Goal: Task Accomplishment & Management: Complete application form

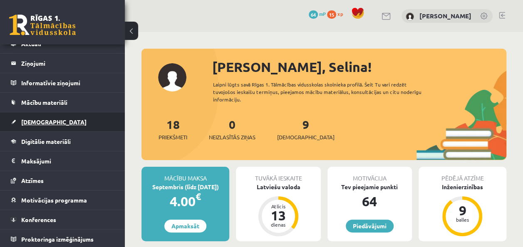
click at [33, 116] on link "[DEMOGRAPHIC_DATA]" at bounding box center [63, 121] width 104 height 19
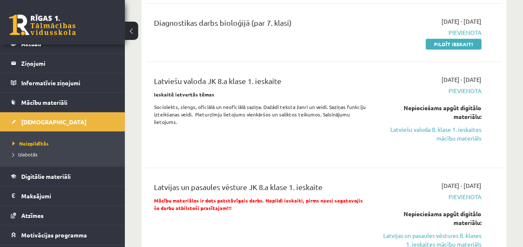
scroll to position [333, 0]
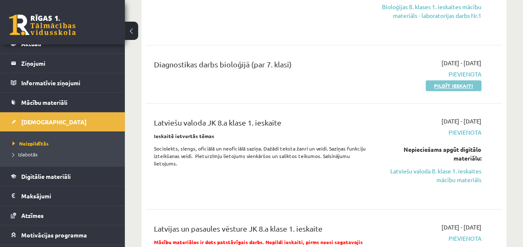
click at [439, 83] on link "Pildīt ieskaiti" at bounding box center [454, 85] width 56 height 11
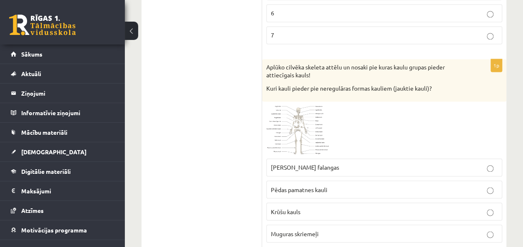
scroll to position [625, 0]
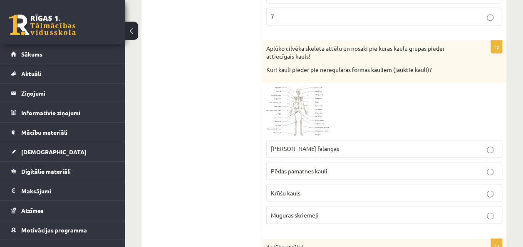
click at [302, 102] on span at bounding box center [297, 106] width 13 height 13
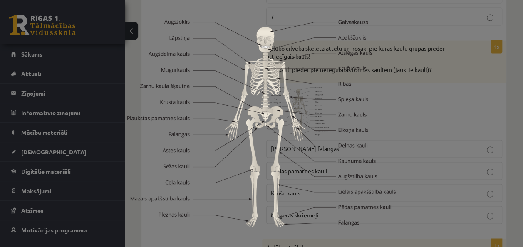
click at [441, 92] on div at bounding box center [261, 123] width 523 height 247
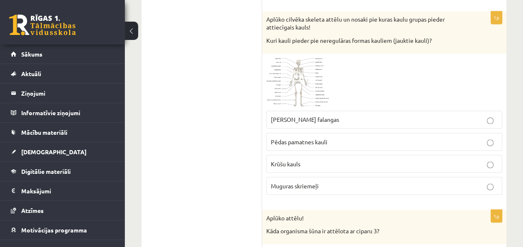
scroll to position [666, 0]
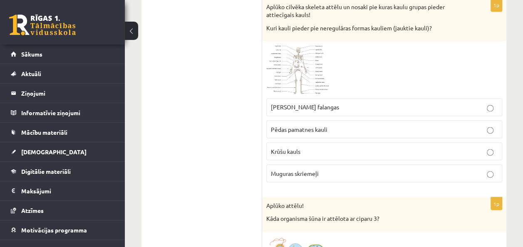
click at [492, 103] on p "Rokas pirkstu falangas" at bounding box center [384, 107] width 227 height 9
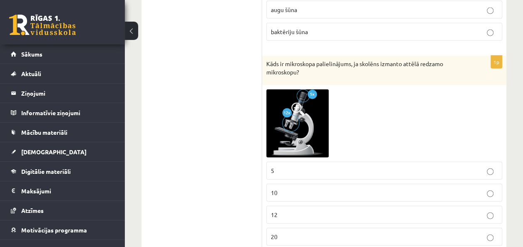
scroll to position [958, 0]
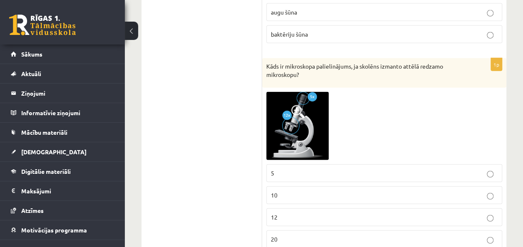
click at [300, 108] on span at bounding box center [297, 111] width 13 height 13
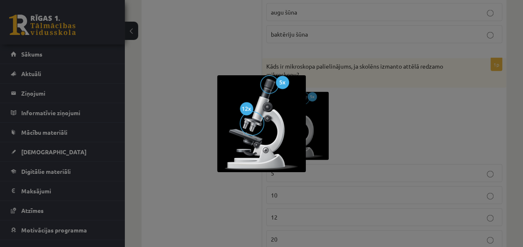
click at [349, 107] on div at bounding box center [261, 123] width 523 height 247
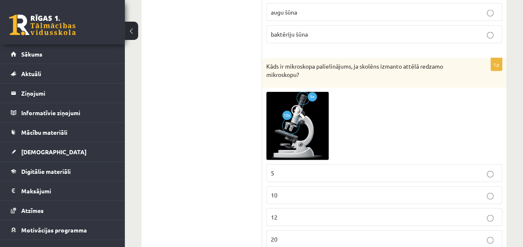
click at [487, 213] on p "12" at bounding box center [384, 217] width 227 height 9
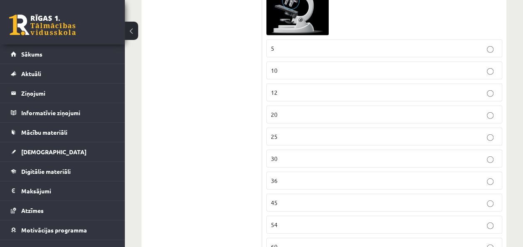
click at [488, 154] on p "30" at bounding box center [384, 158] width 227 height 9
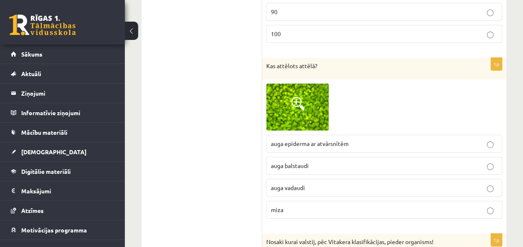
scroll to position [1374, 0]
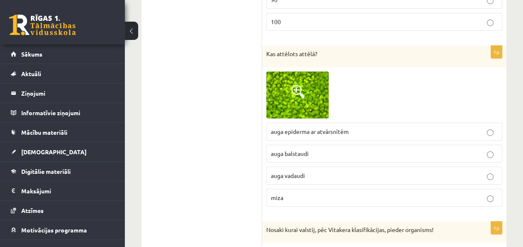
click at [297, 85] on span at bounding box center [297, 91] width 13 height 13
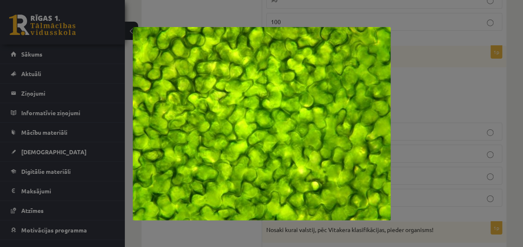
click at [465, 101] on div at bounding box center [261, 123] width 523 height 247
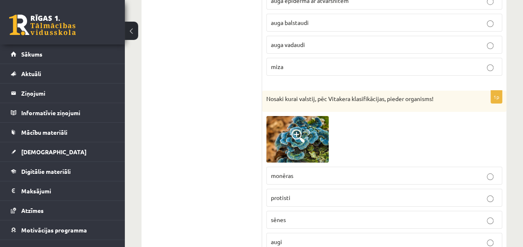
scroll to position [1541, 0]
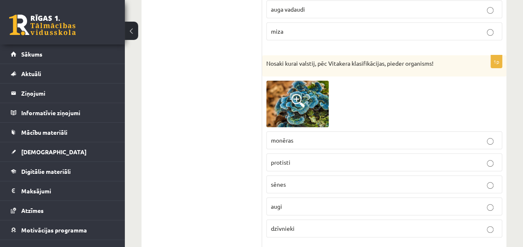
click at [295, 94] on span at bounding box center [297, 100] width 13 height 13
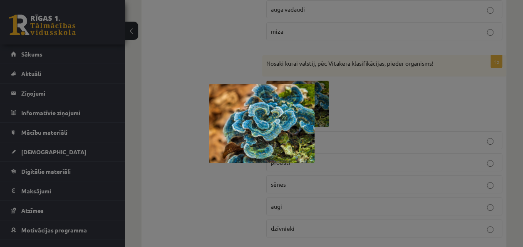
click at [344, 92] on div at bounding box center [261, 123] width 523 height 247
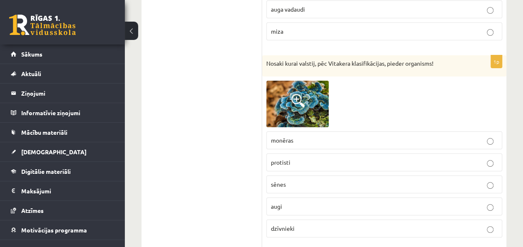
click at [486, 180] on p "sēnes" at bounding box center [384, 184] width 227 height 9
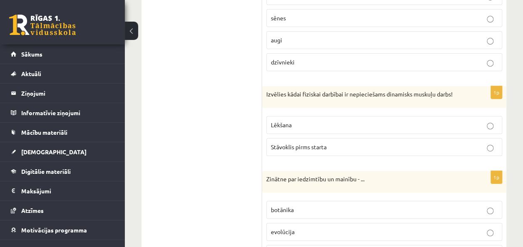
scroll to position [1749, 0]
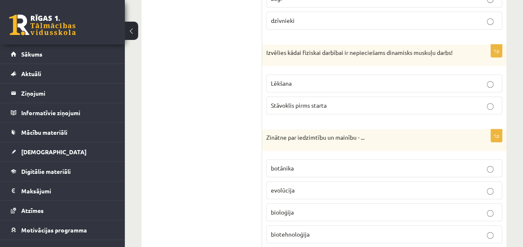
click at [493, 101] on p "Stāvoklis pirms starta" at bounding box center [384, 105] width 227 height 9
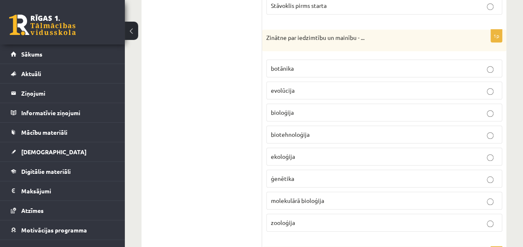
scroll to position [1832, 0]
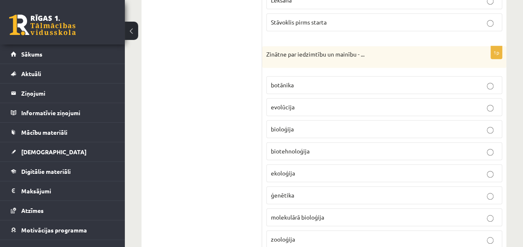
click at [487, 191] on p "ģenētika" at bounding box center [384, 195] width 227 height 9
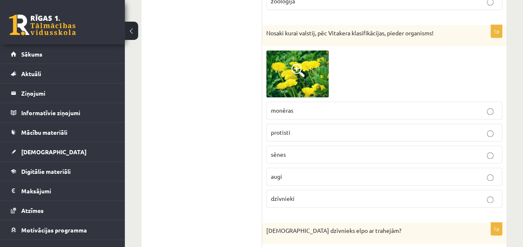
scroll to position [2082, 0]
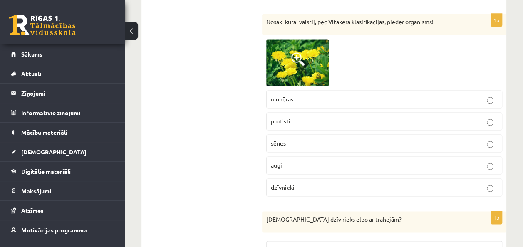
click at [461, 161] on p "augi" at bounding box center [384, 165] width 227 height 9
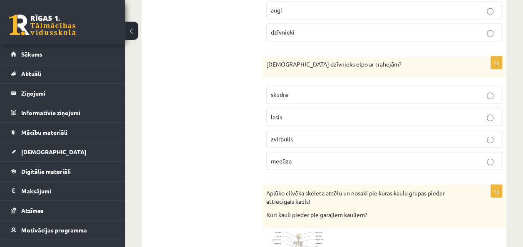
scroll to position [2249, 0]
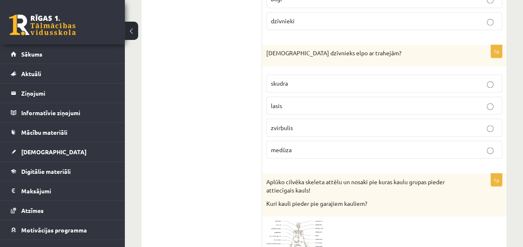
click at [485, 79] on p "skudra" at bounding box center [384, 83] width 227 height 9
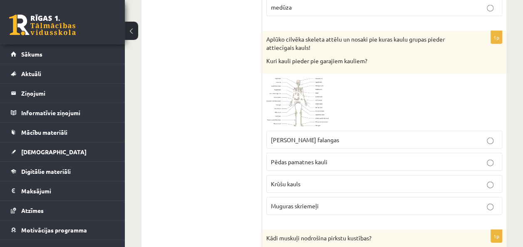
scroll to position [2374, 0]
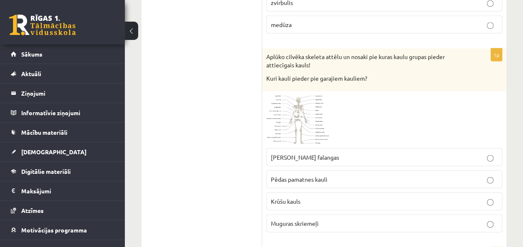
click at [301, 96] on img at bounding box center [297, 120] width 62 height 48
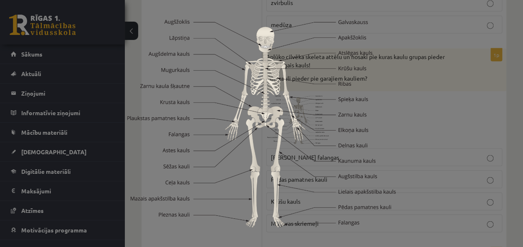
click at [426, 85] on div at bounding box center [261, 123] width 523 height 247
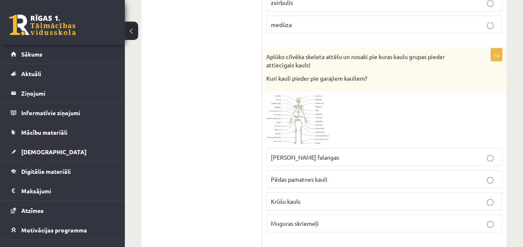
click at [446, 219] on p "Muguras skriemeļi" at bounding box center [384, 223] width 227 height 9
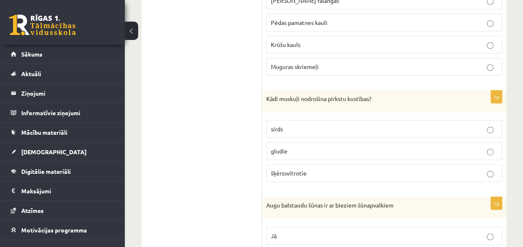
scroll to position [2540, 0]
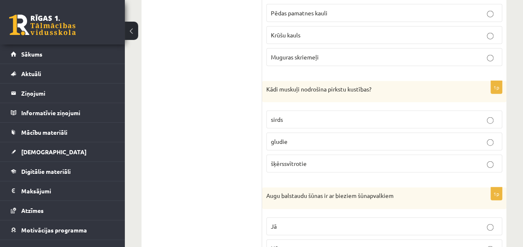
click at [436, 159] on p "šķērssvītrotie" at bounding box center [384, 163] width 227 height 9
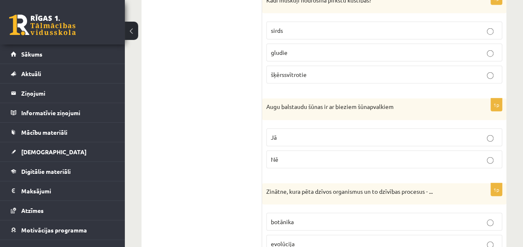
scroll to position [2623, 0]
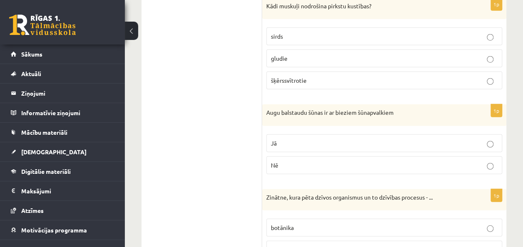
click at [416, 157] on label "Nē" at bounding box center [384, 166] width 236 height 18
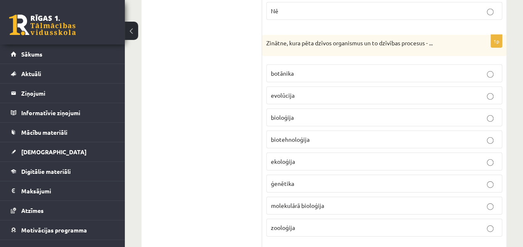
scroll to position [2790, 0]
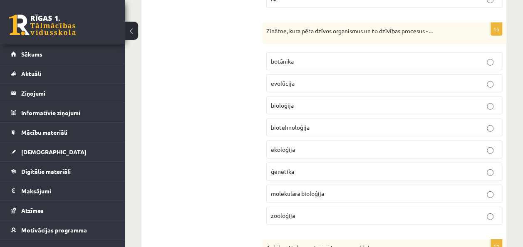
click at [367, 75] on label "evolūcija" at bounding box center [384, 84] width 236 height 18
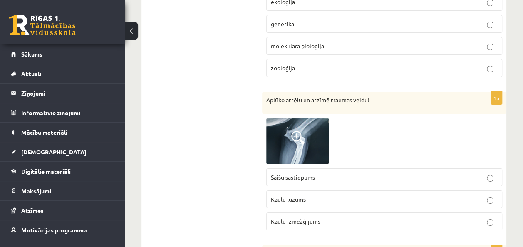
scroll to position [2956, 0]
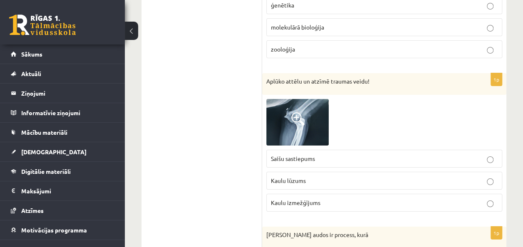
click at [296, 112] on span at bounding box center [297, 118] width 13 height 13
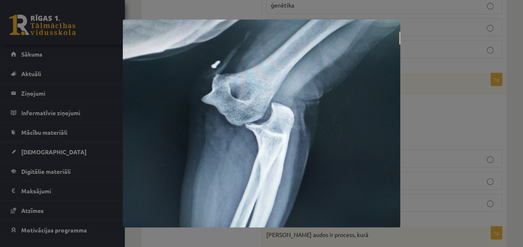
click at [418, 94] on div at bounding box center [261, 123] width 523 height 247
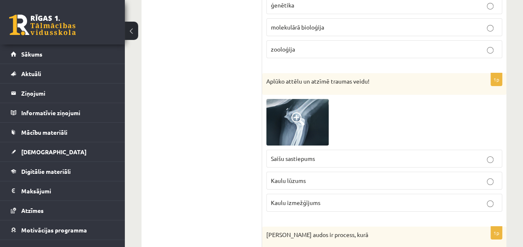
click at [366, 177] on p "Kaulu lūzums" at bounding box center [384, 181] width 227 height 9
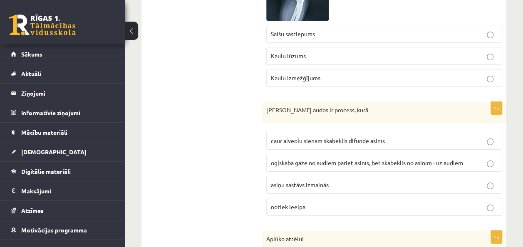
scroll to position [3123, 0]
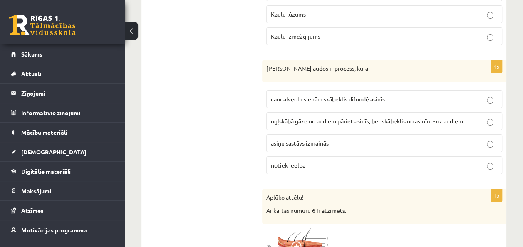
click at [406, 95] on p "caur alveolu sienām skābeklis difundē asinīs" at bounding box center [384, 99] width 227 height 9
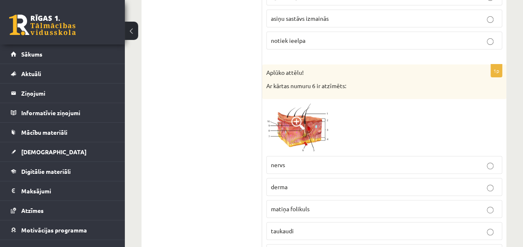
scroll to position [3290, 0]
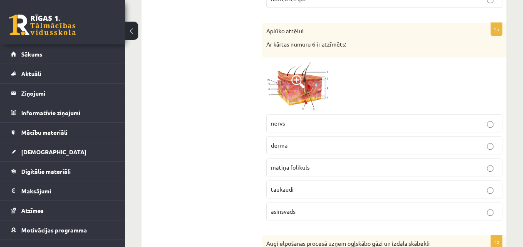
click at [304, 75] on span at bounding box center [297, 81] width 13 height 13
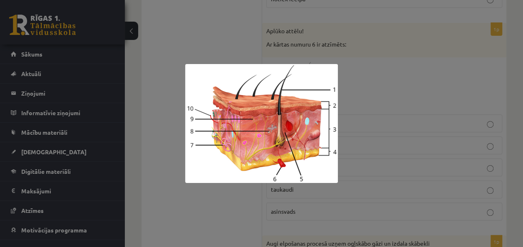
click at [372, 85] on div at bounding box center [261, 123] width 523 height 247
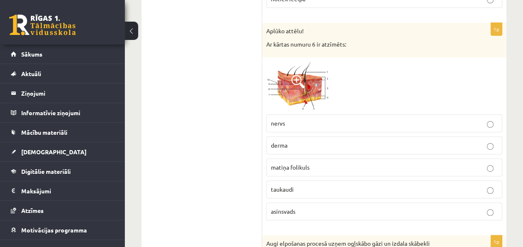
click at [288, 62] on img at bounding box center [297, 86] width 62 height 49
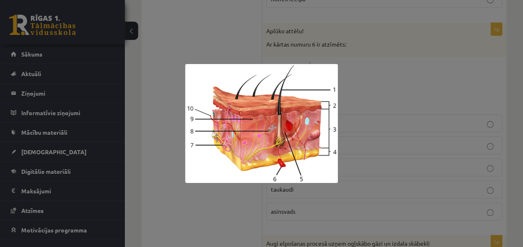
click at [381, 94] on div at bounding box center [261, 123] width 523 height 247
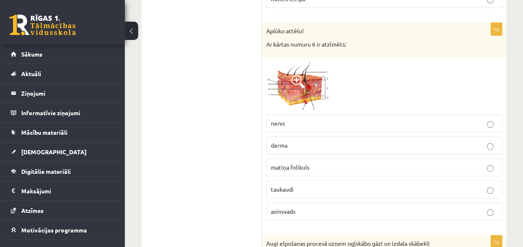
click at [374, 207] on p "asinsvads" at bounding box center [384, 211] width 227 height 9
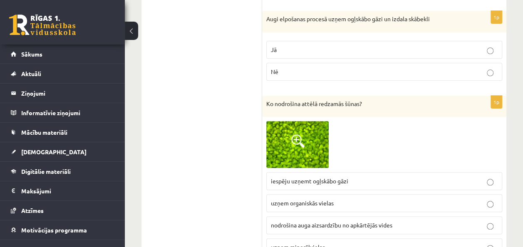
scroll to position [3539, 0]
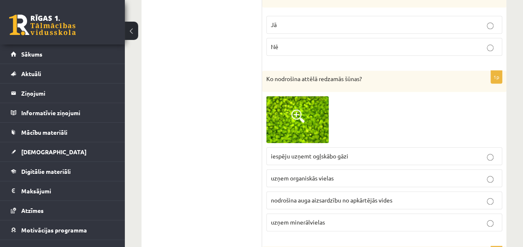
click at [447, 196] on p "nodrošina auga aizsardzību no apkārtējās vides" at bounding box center [384, 200] width 227 height 9
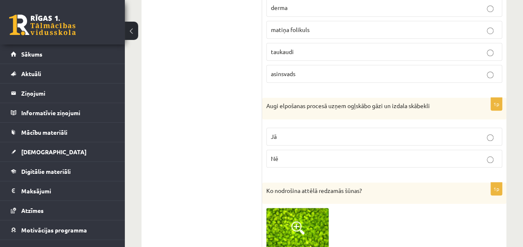
scroll to position [3415, 0]
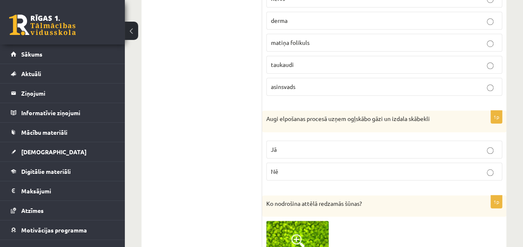
click at [411, 167] on p "Nē" at bounding box center [384, 171] width 227 height 9
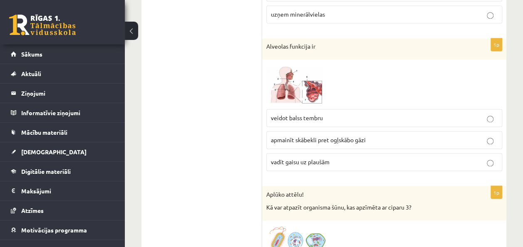
scroll to position [3706, 0]
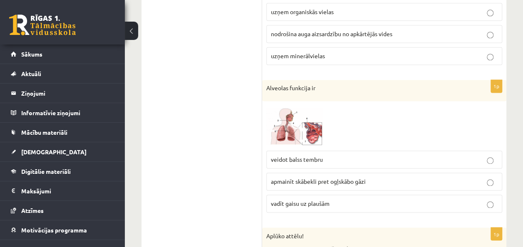
click at [373, 177] on p "apmainīt skābekli pret ogļskābo gāzi" at bounding box center [384, 181] width 227 height 9
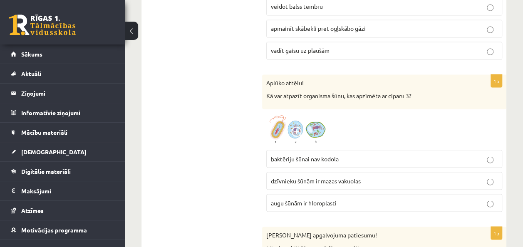
scroll to position [3873, 0]
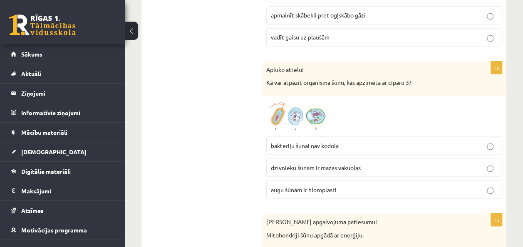
click at [431, 185] on p "augu šūnām ir hloroplasti" at bounding box center [384, 189] width 227 height 9
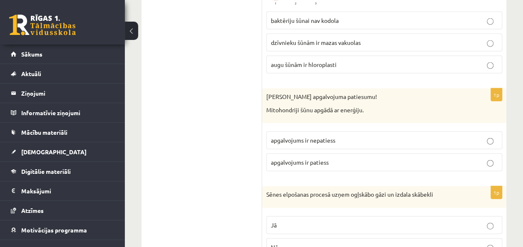
scroll to position [4039, 0]
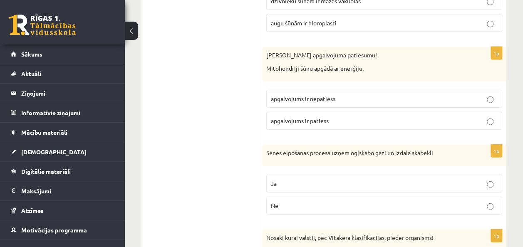
drag, startPoint x: 415, startPoint y: 88, endPoint x: 421, endPoint y: 88, distance: 6.2
click at [416, 117] on p "apgalvojums ir patiess" at bounding box center [384, 121] width 227 height 9
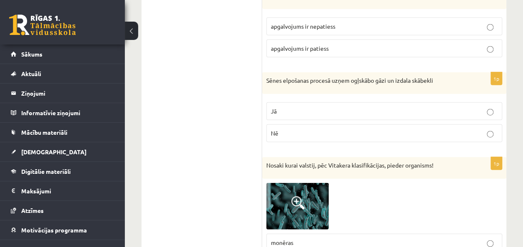
scroll to position [4122, 0]
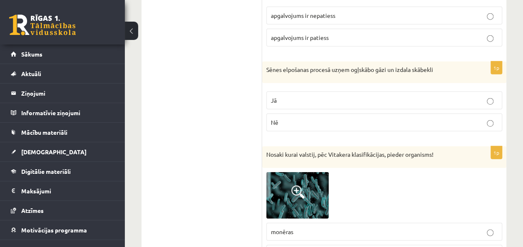
click at [422, 118] on p "Nē" at bounding box center [384, 122] width 227 height 9
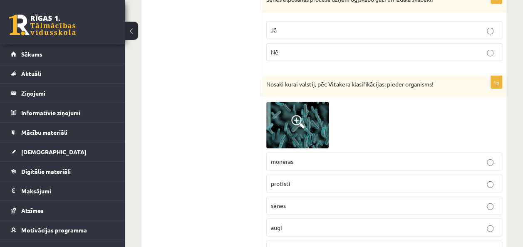
scroll to position [4206, 0]
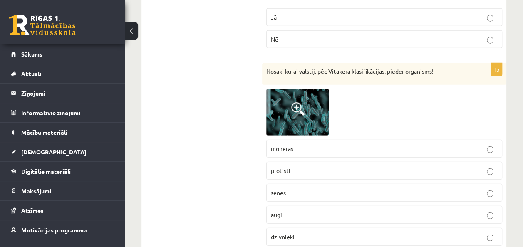
click at [326, 144] on p "monēras" at bounding box center [384, 148] width 227 height 9
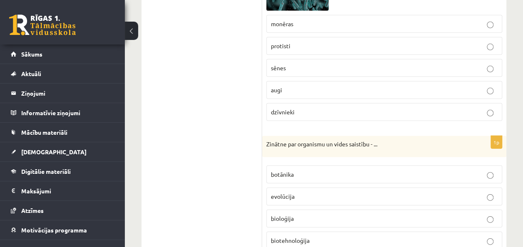
scroll to position [4372, 0]
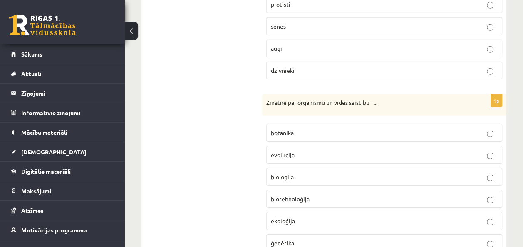
click at [341, 217] on p "ekoloģija" at bounding box center [384, 221] width 227 height 9
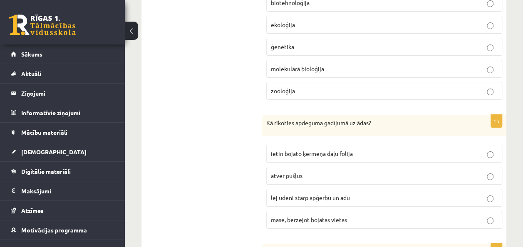
scroll to position [4580, 0]
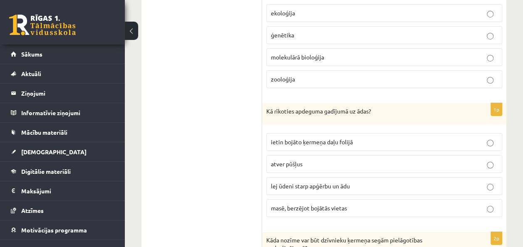
click at [335, 177] on label "lej ūdeni starp apģērbu un ādu" at bounding box center [384, 186] width 236 height 18
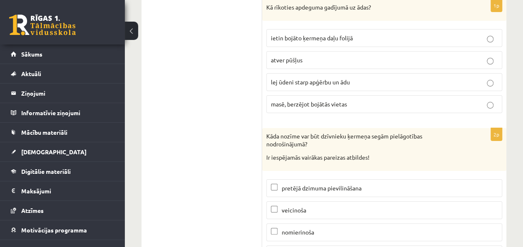
scroll to position [4696, 0]
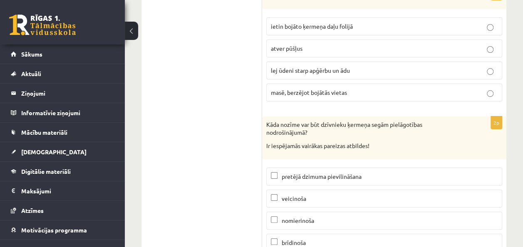
click at [288, 173] on span "pretējā dzimuma pievilināšana" at bounding box center [322, 176] width 80 height 7
click at [331, 239] on p "brīdinoša" at bounding box center [384, 243] width 227 height 9
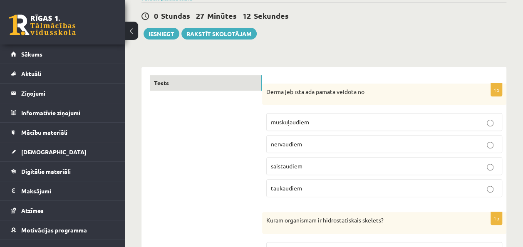
scroll to position [0, 0]
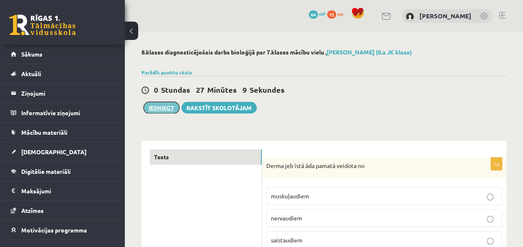
click at [162, 108] on button "Iesniegt" at bounding box center [162, 108] width 36 height 12
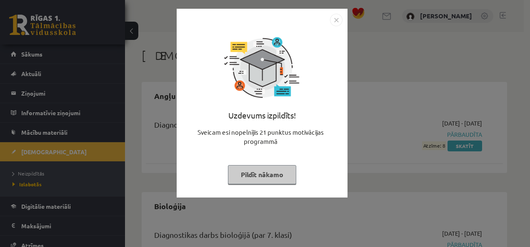
click at [274, 169] on button "Pildīt nākamo" at bounding box center [262, 174] width 68 height 19
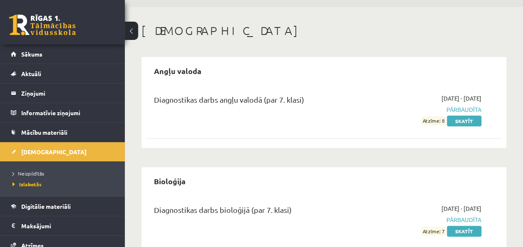
scroll to position [42, 0]
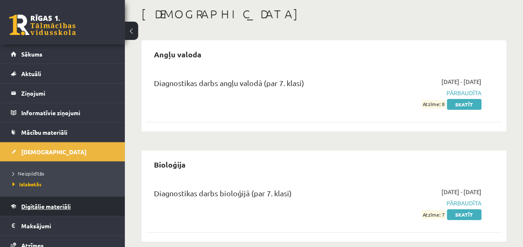
click at [80, 202] on link "Digitālie materiāli" at bounding box center [63, 206] width 104 height 19
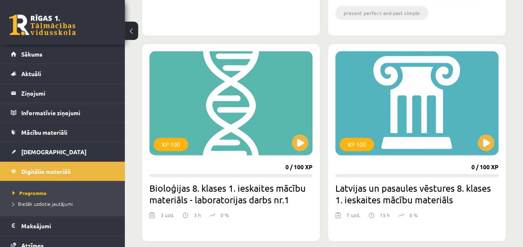
scroll to position [500, 0]
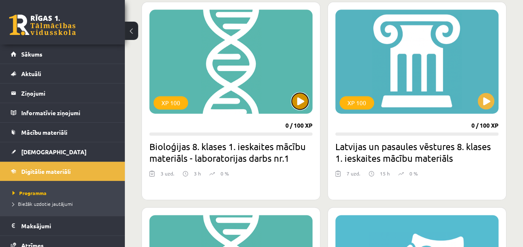
click at [295, 101] on button at bounding box center [300, 101] width 17 height 17
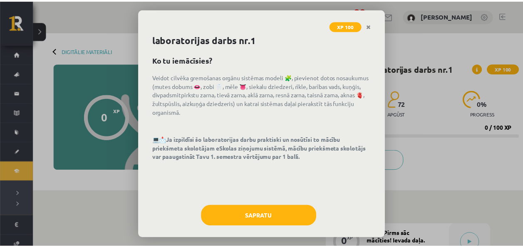
scroll to position [22, 0]
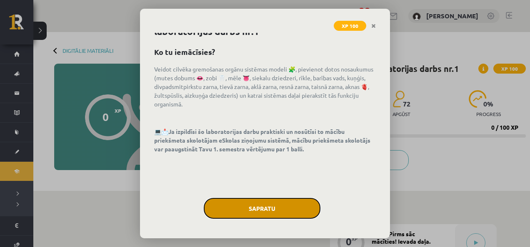
click at [272, 205] on button "Sapratu" at bounding box center [262, 208] width 117 height 21
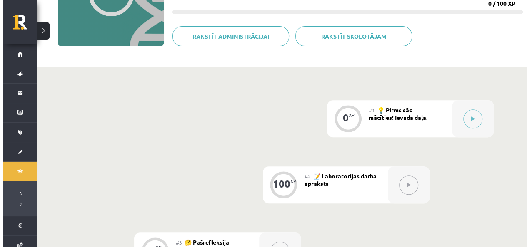
scroll to position [125, 0]
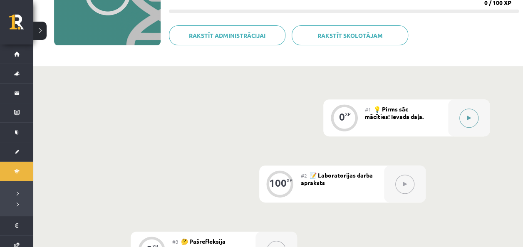
click at [468, 117] on icon at bounding box center [470, 118] width 4 height 5
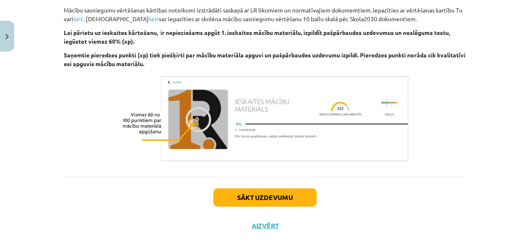
scroll to position [328, 0]
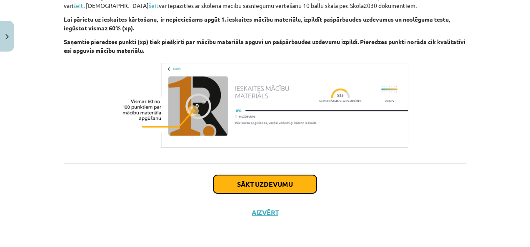
click at [299, 185] on button "Sākt uzdevumu" at bounding box center [264, 184] width 103 height 18
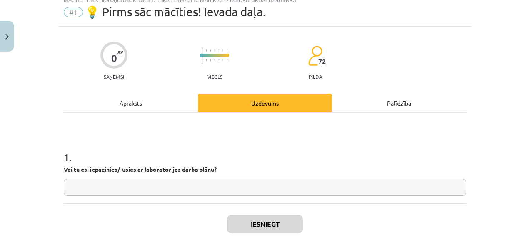
scroll to position [42, 0]
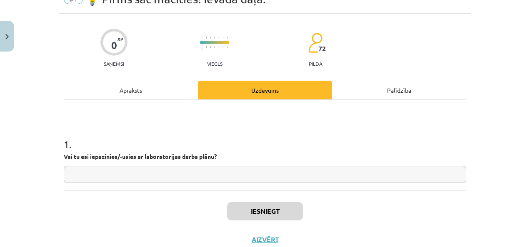
click at [307, 176] on input "text" at bounding box center [265, 174] width 402 height 17
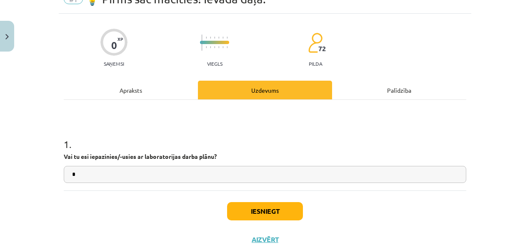
click at [319, 181] on input "*" at bounding box center [265, 174] width 402 height 17
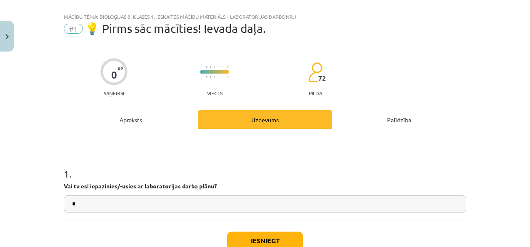
scroll to position [0, 0]
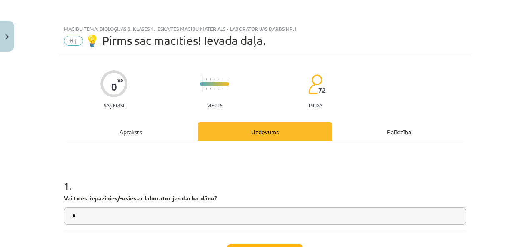
click at [67, 27] on div "Mācību tēma: Bioloģijas 8. klases 1. ieskaites mācību materiāls - laboratorijas…" at bounding box center [265, 29] width 402 height 6
drag, startPoint x: 67, startPoint y: 27, endPoint x: 60, endPoint y: 54, distance: 28.2
click at [60, 54] on div "Mācību tēma: Bioloģijas 8. klases 1. ieskaites mācību materiāls - laboratorijas…" at bounding box center [265, 38] width 412 height 35
drag, startPoint x: 61, startPoint y: 27, endPoint x: 67, endPoint y: 24, distance: 6.7
click at [67, 24] on div "Mācību tēma: Bioloģijas 8. klases 1. ieskaites mācību materiāls - laboratorijas…" at bounding box center [265, 38] width 412 height 35
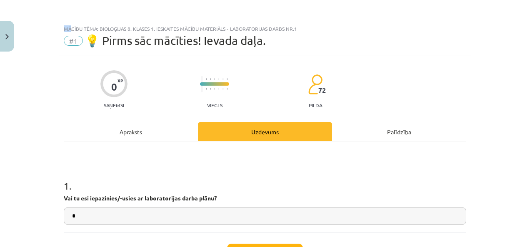
copy div "Mā"
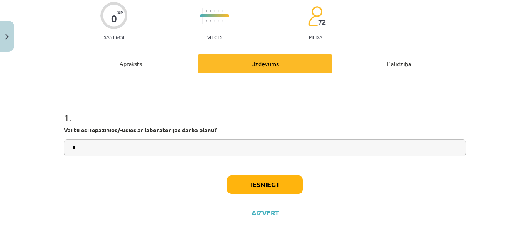
scroll to position [69, 0]
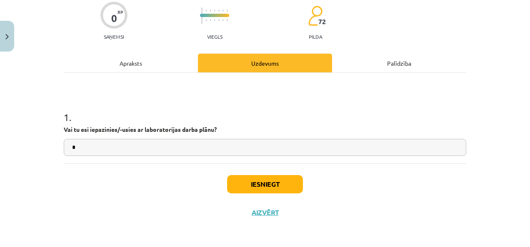
click at [131, 152] on input "*" at bounding box center [265, 147] width 402 height 17
paste input "**"
click at [76, 148] on input "***" at bounding box center [265, 147] width 402 height 17
click at [113, 147] on input "**" at bounding box center [265, 147] width 402 height 17
type input "***"
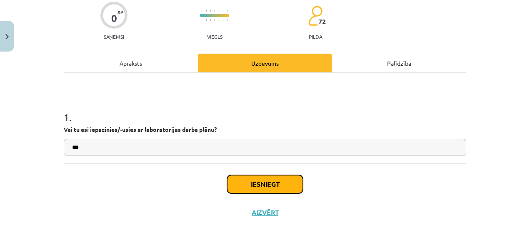
click at [250, 183] on button "Iesniegt" at bounding box center [265, 184] width 76 height 18
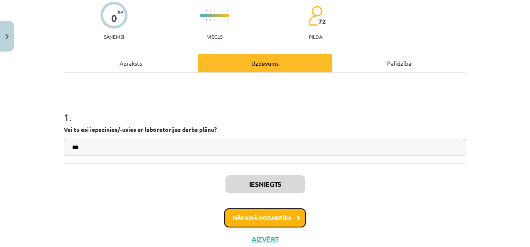
click at [278, 215] on button "Nākamā nodarbība" at bounding box center [265, 218] width 82 height 19
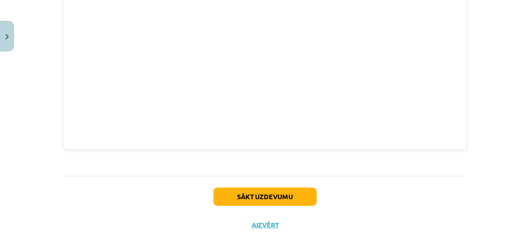
scroll to position [491, 0]
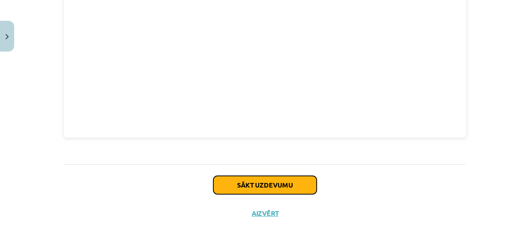
click at [291, 183] on button "Sākt uzdevumu" at bounding box center [264, 185] width 103 height 18
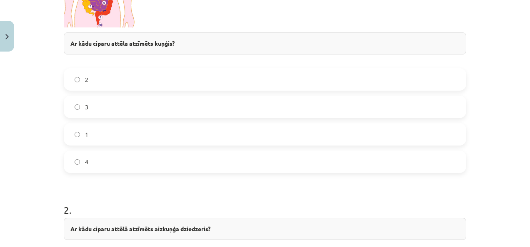
scroll to position [312, 0]
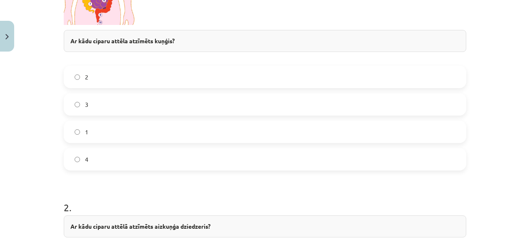
click at [164, 76] on label "2" at bounding box center [265, 77] width 401 height 21
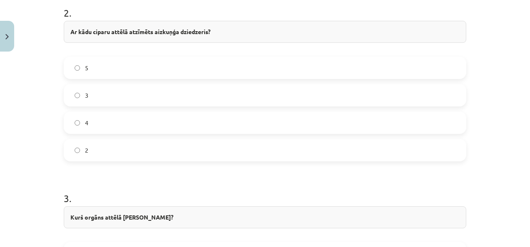
scroll to position [521, 0]
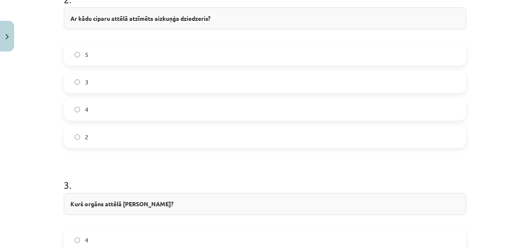
click at [159, 83] on label "3" at bounding box center [265, 82] width 401 height 21
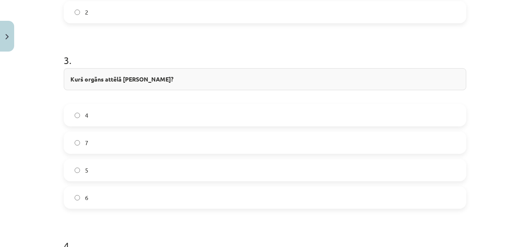
scroll to position [687, 0]
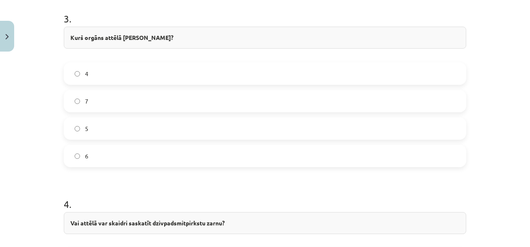
click at [180, 151] on label "6" at bounding box center [265, 156] width 401 height 21
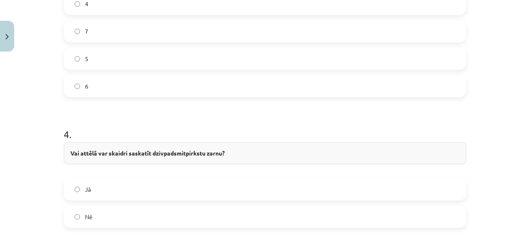
scroll to position [770, 0]
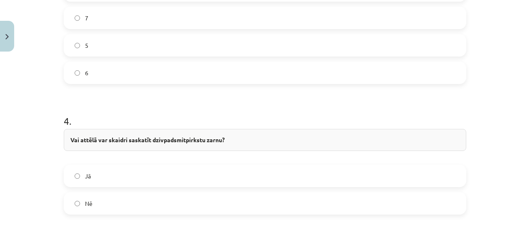
click at [199, 167] on label "Jā" at bounding box center [265, 176] width 401 height 21
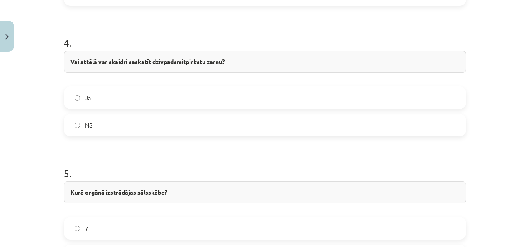
scroll to position [1019, 0]
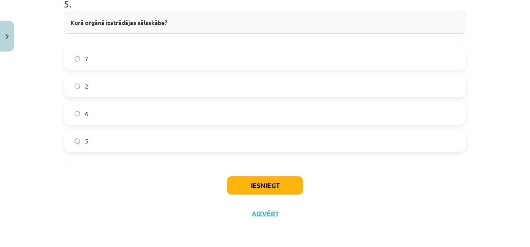
click at [140, 55] on label "7" at bounding box center [265, 58] width 401 height 21
click at [239, 179] on button "Iesniegt" at bounding box center [265, 186] width 76 height 18
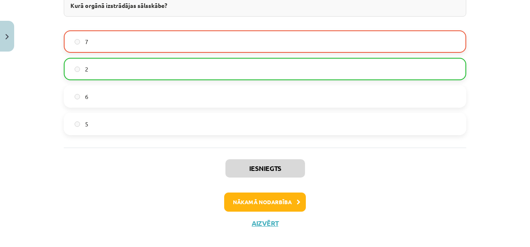
scroll to position [1044, 0]
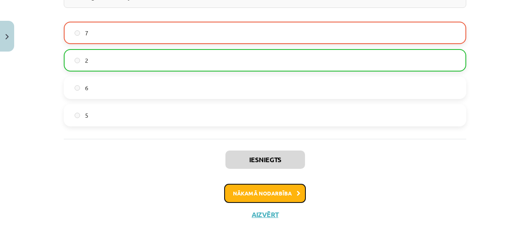
click at [287, 186] on button "Nākamā nodarbība" at bounding box center [265, 193] width 82 height 19
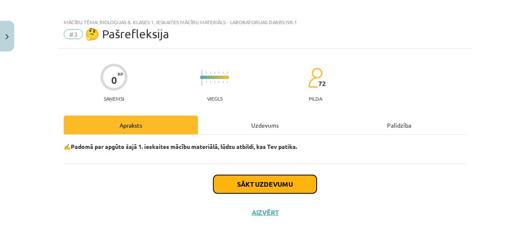
click at [284, 178] on button "Sākt uzdevumu" at bounding box center [264, 184] width 103 height 18
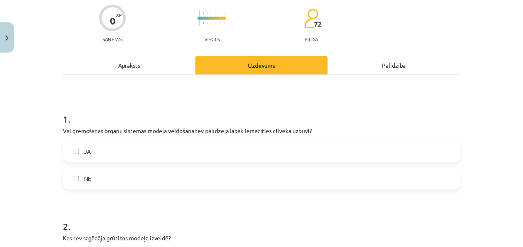
scroll to position [90, 0]
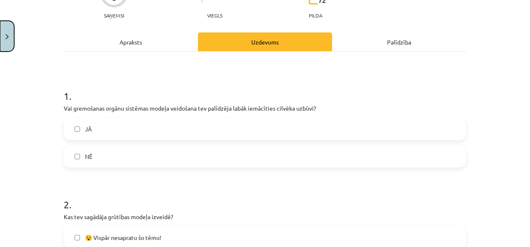
click at [5, 24] on button "Close" at bounding box center [7, 36] width 14 height 31
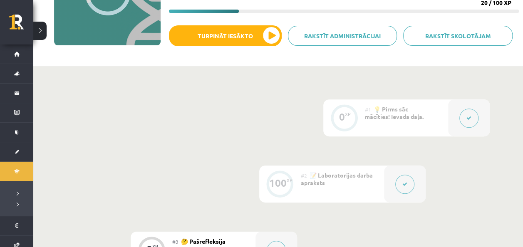
click at [40, 28] on button at bounding box center [39, 31] width 13 height 18
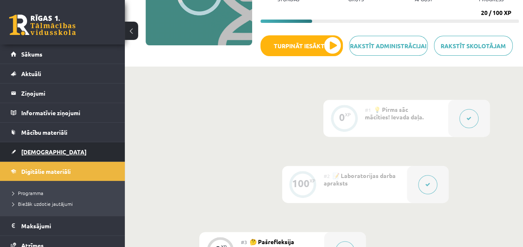
click at [92, 148] on link "[DEMOGRAPHIC_DATA]" at bounding box center [63, 151] width 104 height 19
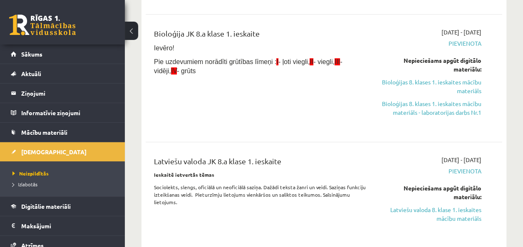
scroll to position [208, 0]
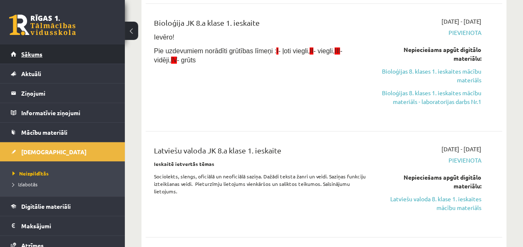
click at [70, 58] on link "Sākums" at bounding box center [63, 54] width 104 height 19
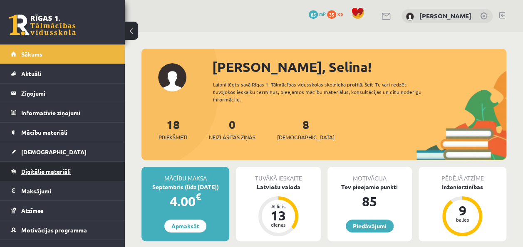
click at [65, 166] on link "Digitālie materiāli" at bounding box center [63, 171] width 104 height 19
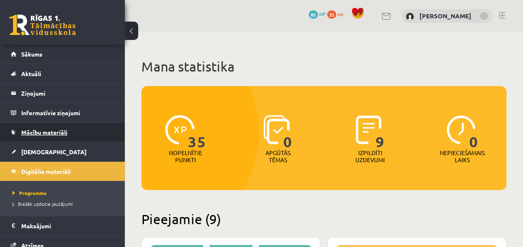
click at [90, 129] on link "Mācību materiāli" at bounding box center [63, 132] width 104 height 19
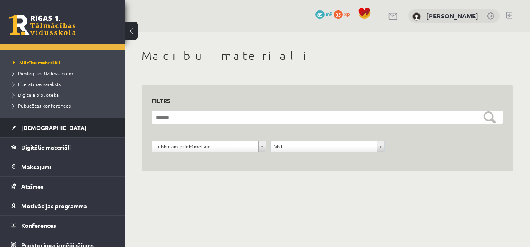
scroll to position [97, 0]
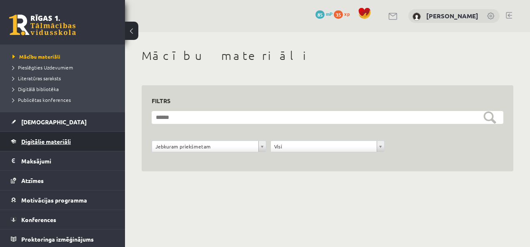
click at [86, 141] on link "Digitālie materiāli" at bounding box center [63, 141] width 104 height 19
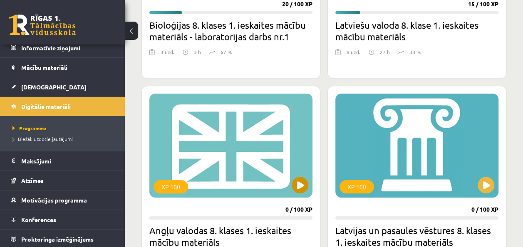
scroll to position [375, 0]
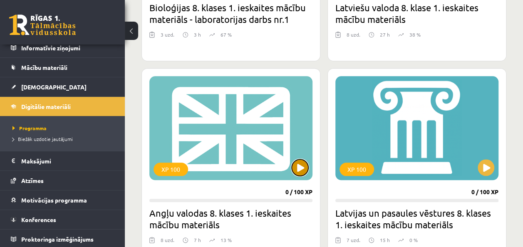
click at [306, 168] on button at bounding box center [300, 167] width 17 height 17
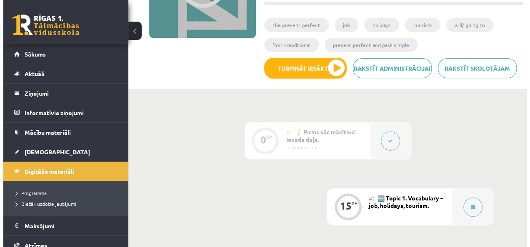
scroll to position [135, 0]
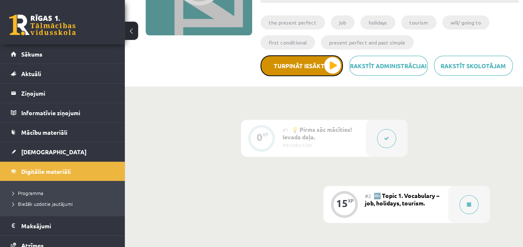
click at [337, 67] on button "Turpināt iesākto" at bounding box center [302, 65] width 82 height 21
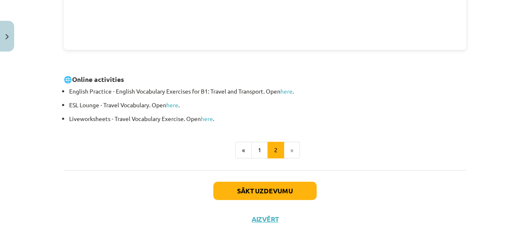
scroll to position [355, 0]
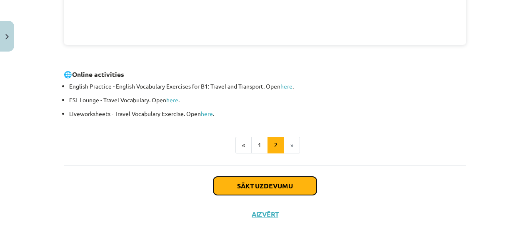
drag, startPoint x: 254, startPoint y: 183, endPoint x: 231, endPoint y: 183, distance: 23.3
click at [231, 183] on button "Sākt uzdevumu" at bounding box center [264, 186] width 103 height 18
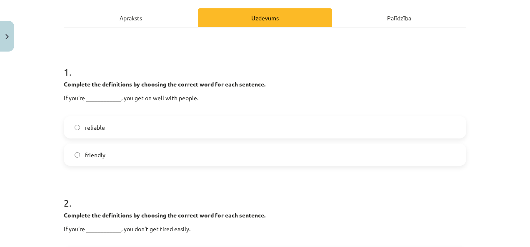
scroll to position [113, 0]
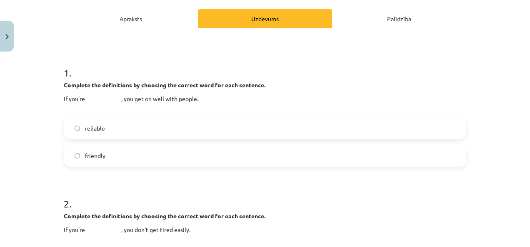
click at [211, 156] on label "friendly" at bounding box center [265, 155] width 401 height 21
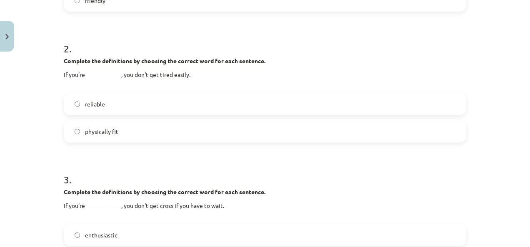
scroll to position [280, 0]
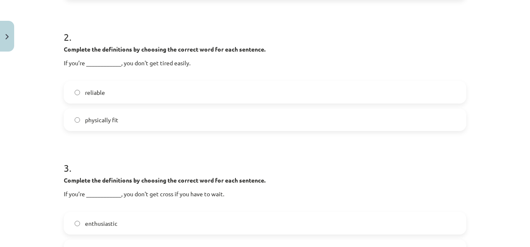
click at [123, 113] on label "physically fit" at bounding box center [265, 120] width 401 height 21
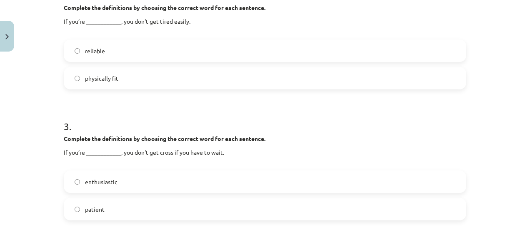
scroll to position [364, 0]
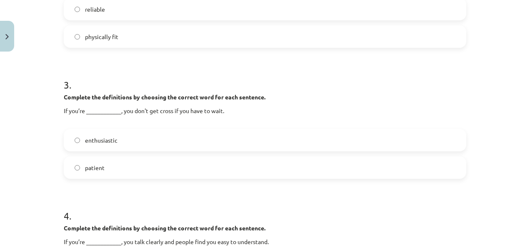
click at [179, 168] on label "patient" at bounding box center [265, 167] width 401 height 21
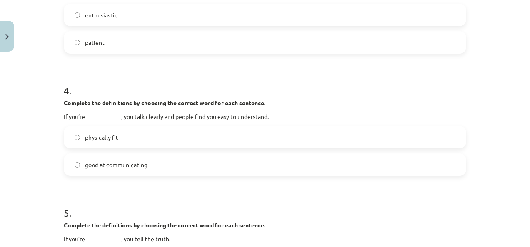
scroll to position [530, 0]
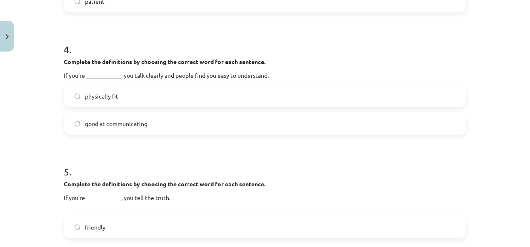
drag, startPoint x: 144, startPoint y: 121, endPoint x: 138, endPoint y: 125, distance: 7.5
click at [144, 121] on label "good at communicating" at bounding box center [265, 123] width 401 height 21
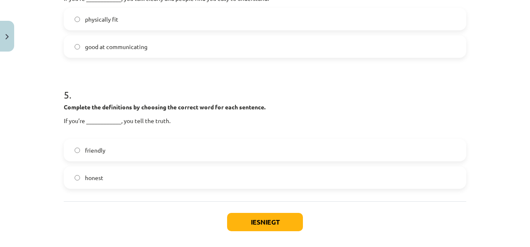
scroll to position [613, 0]
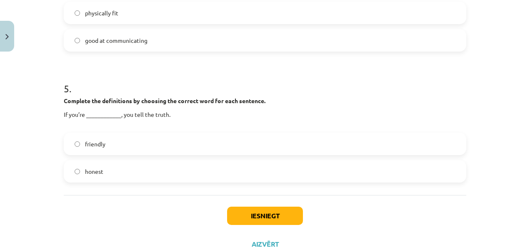
click at [148, 162] on label "honest" at bounding box center [265, 171] width 401 height 21
click at [288, 207] on button "Iesniegt" at bounding box center [265, 216] width 76 height 18
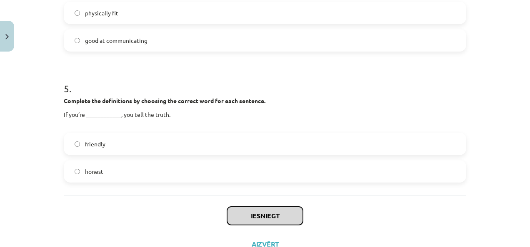
click at [282, 215] on button "Iesniegt" at bounding box center [265, 216] width 76 height 18
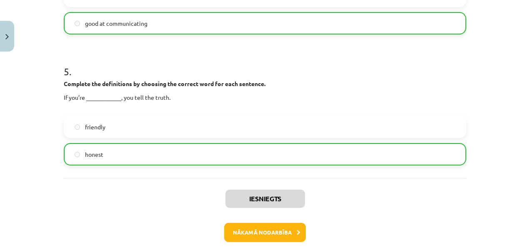
scroll to position [671, 0]
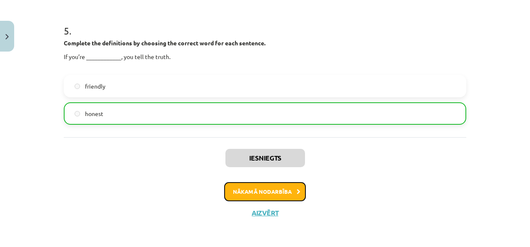
click at [279, 189] on button "Nākamā nodarbība" at bounding box center [265, 191] width 82 height 19
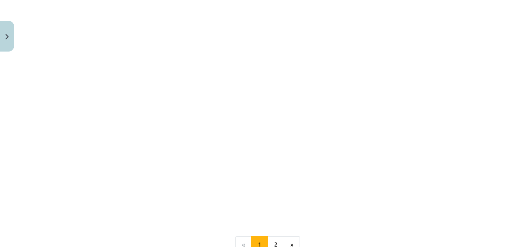
scroll to position [916, 0]
click at [498, 85] on div "Mācību tēma: Angļu valodas 8. klases 1. ieskaites mācību materiāls #3 📝 Topic 2…" at bounding box center [265, 123] width 530 height 247
click at [484, 69] on div "Mācību tēma: Angļu valodas 8. klases 1. ieskaites mācību materiāls #3 📝 Topic 2…" at bounding box center [265, 123] width 530 height 247
drag, startPoint x: 496, startPoint y: 142, endPoint x: 502, endPoint y: 141, distance: 6.3
click at [501, 142] on div "Mācību tēma: Angļu valodas 8. klases 1. ieskaites mācību materiāls #3 📝 Topic 2…" at bounding box center [265, 123] width 530 height 247
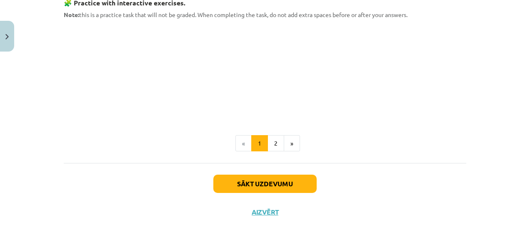
scroll to position [895, 0]
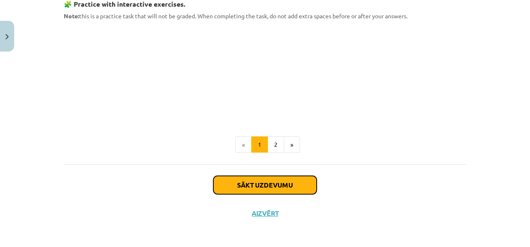
click at [287, 183] on button "Sākt uzdevumu" at bounding box center [264, 185] width 103 height 18
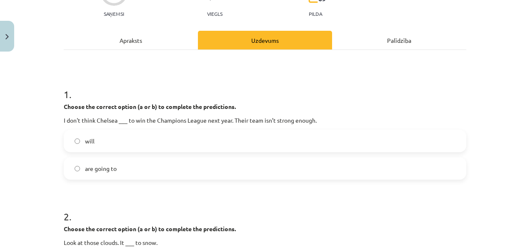
scroll to position [104, 0]
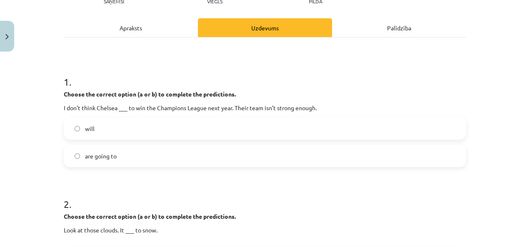
click at [181, 125] on label "will" at bounding box center [265, 128] width 401 height 21
click at [205, 150] on label "are going to" at bounding box center [265, 156] width 401 height 21
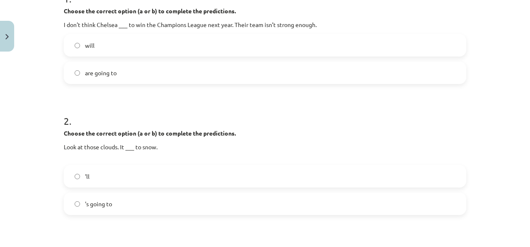
scroll to position [229, 0]
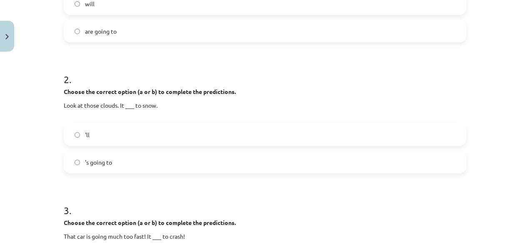
drag, startPoint x: 195, startPoint y: 168, endPoint x: 195, endPoint y: 163, distance: 5.0
click at [195, 167] on label "'s going to" at bounding box center [265, 162] width 401 height 21
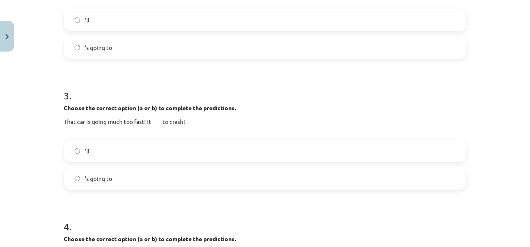
scroll to position [354, 0]
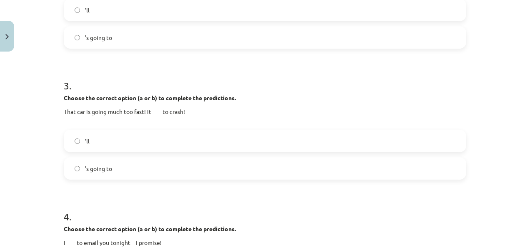
click at [182, 160] on label "'s going to" at bounding box center [265, 168] width 401 height 21
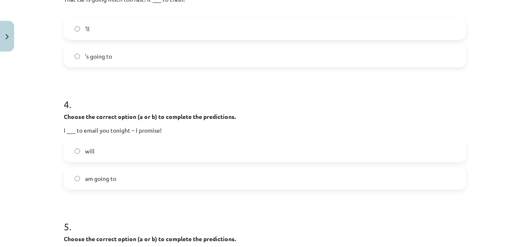
scroll to position [479, 0]
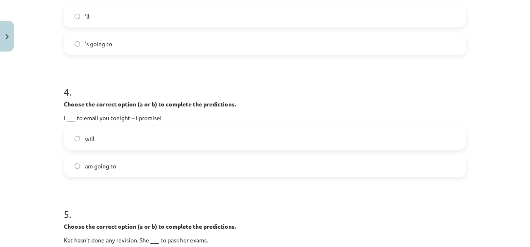
click at [167, 133] on label "will" at bounding box center [265, 138] width 401 height 21
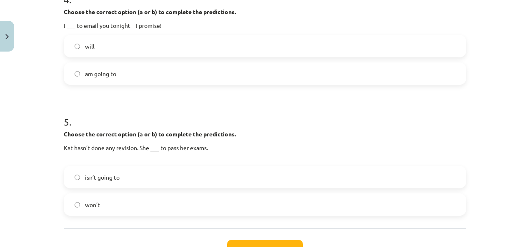
scroll to position [604, 0]
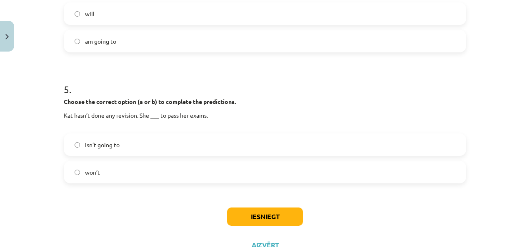
click at [190, 141] on label "isn’t going to" at bounding box center [265, 144] width 401 height 21
click at [257, 213] on button "Iesniegt" at bounding box center [265, 217] width 76 height 18
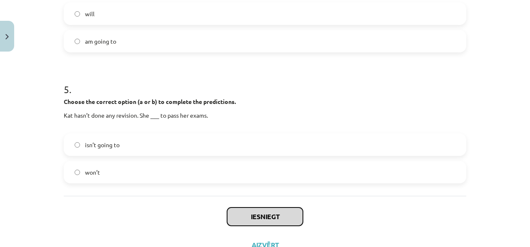
click at [239, 216] on button "Iesniegt" at bounding box center [265, 217] width 76 height 18
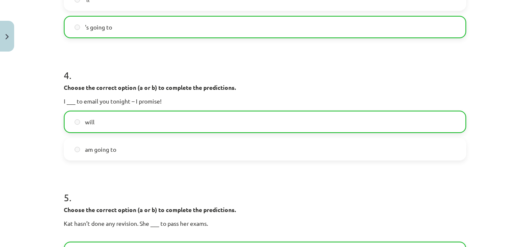
scroll to position [662, 0]
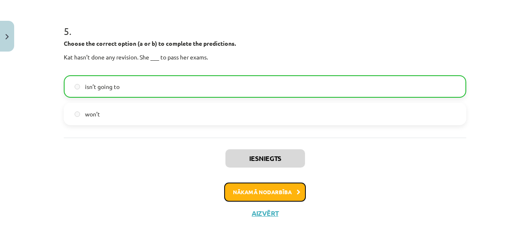
click at [256, 189] on button "Nākamā nodarbība" at bounding box center [265, 192] width 82 height 19
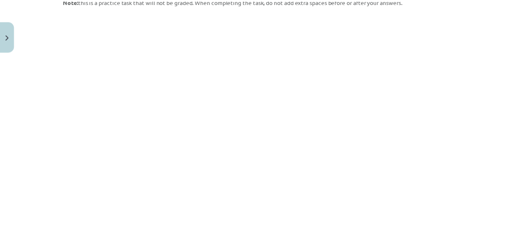
scroll to position [854, 0]
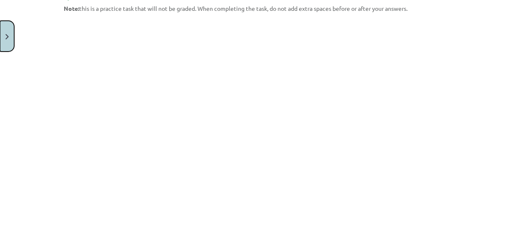
click at [2, 30] on button "Close" at bounding box center [7, 36] width 14 height 31
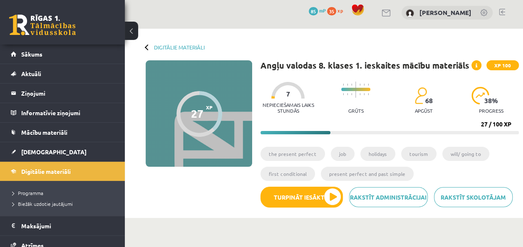
scroll to position [0, 0]
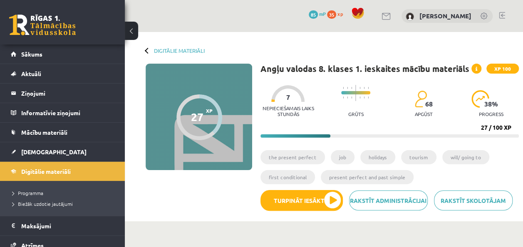
click at [146, 50] on div at bounding box center [148, 50] width 6 height 6
click at [146, 46] on div "Digitālie materiāli 27 XP XP 100 27 / 100 XP Angļu valodas 8. klases 1. ieskait…" at bounding box center [324, 126] width 398 height 189
click at [174, 47] on div "Digitālie materiāli 27 XP XP 100 27 / 100 XP Angļu valodas 8. klases 1. ieskait…" at bounding box center [324, 126] width 398 height 189
click at [171, 52] on link "Digitālie materiāli" at bounding box center [179, 50] width 51 height 6
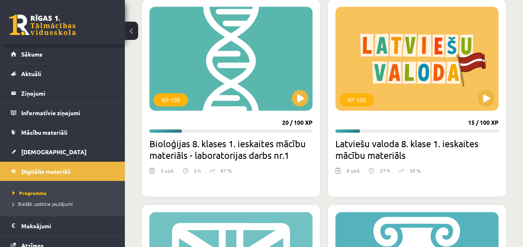
scroll to position [250, 0]
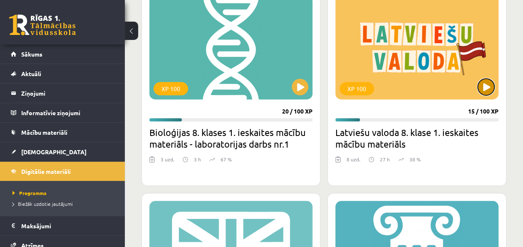
click at [485, 82] on button at bounding box center [486, 87] width 17 height 17
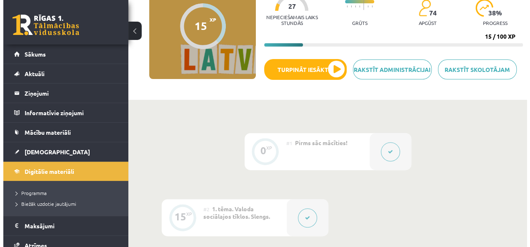
scroll to position [42, 0]
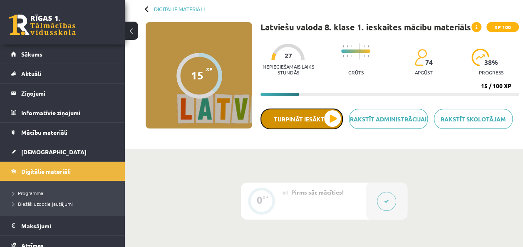
click at [331, 113] on button "Turpināt iesākto" at bounding box center [302, 119] width 82 height 21
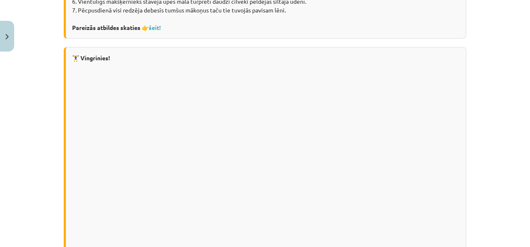
scroll to position [416, 0]
